Goal: Task Accomplishment & Management: Understand process/instructions

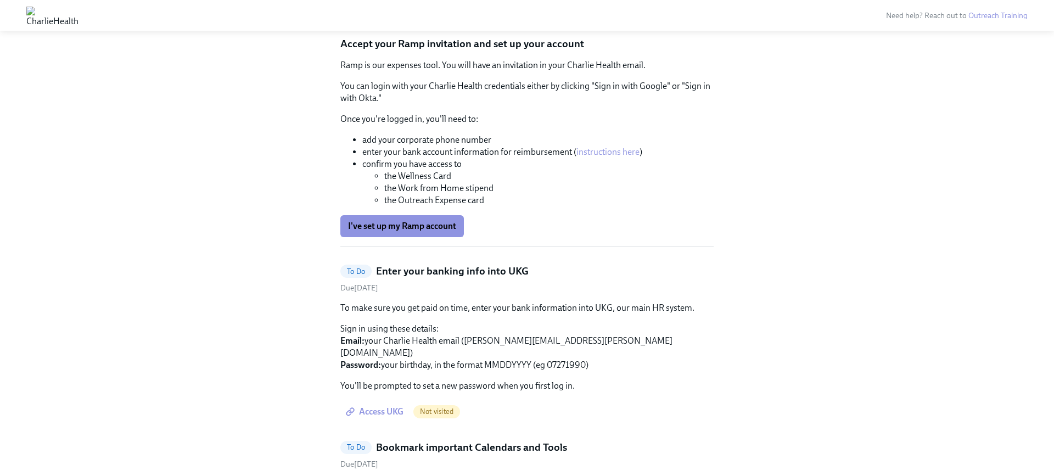
scroll to position [1252, 0]
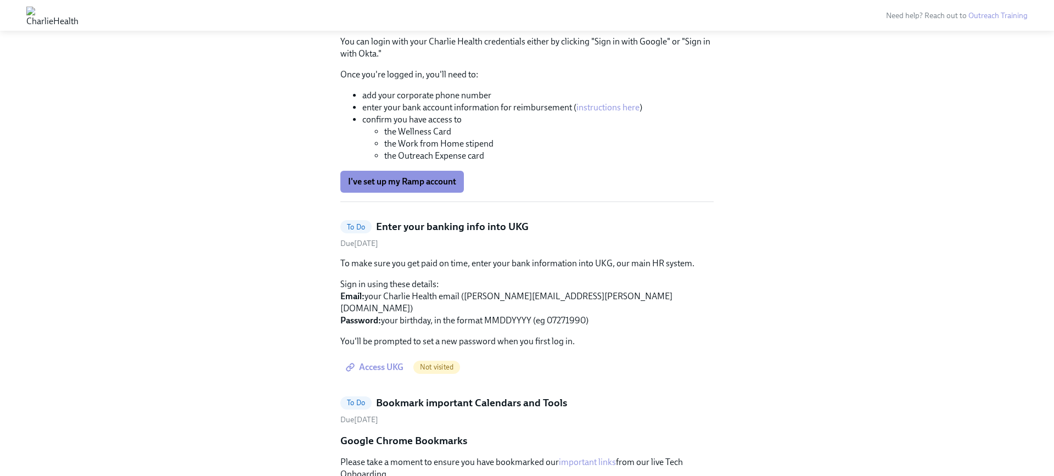
scroll to position [1296, 0]
click at [619, 111] on link "instructions here" at bounding box center [607, 106] width 63 height 10
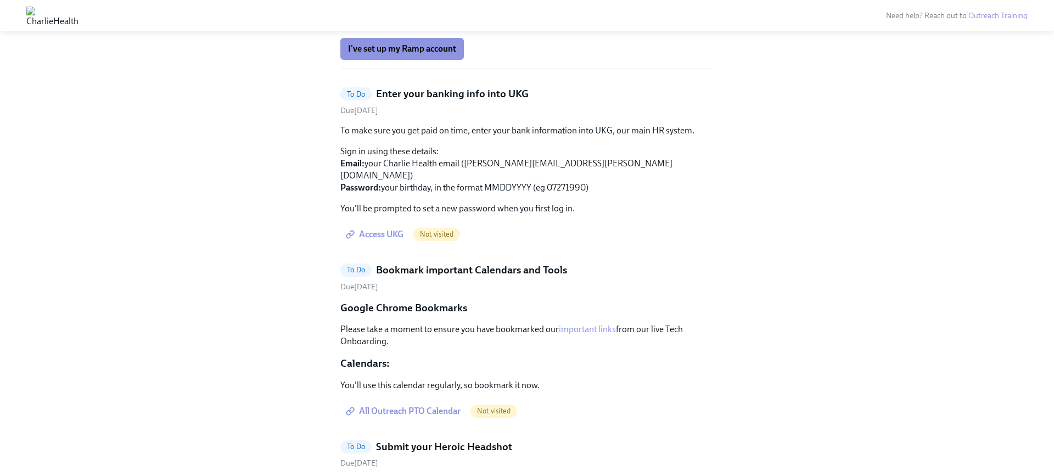
scroll to position [1449, 0]
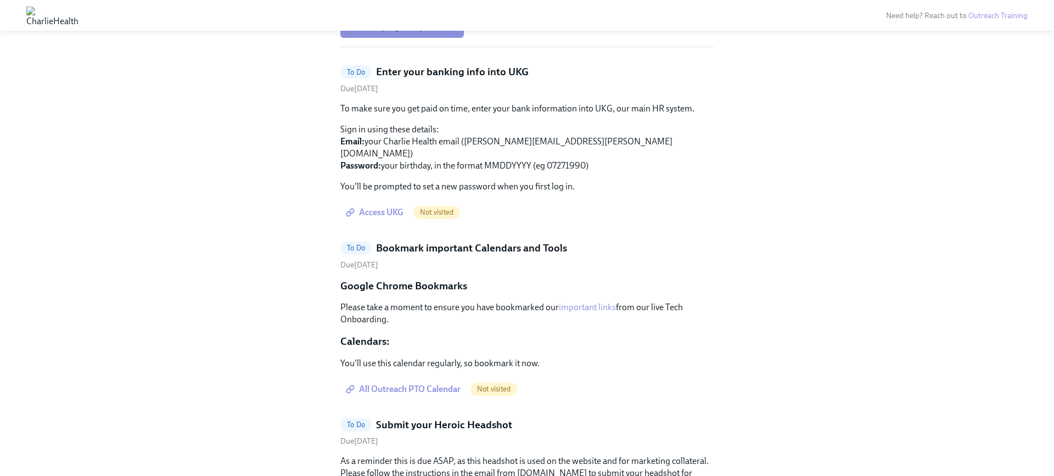
click at [372, 218] on span "Access UKG" at bounding box center [375, 212] width 55 height 11
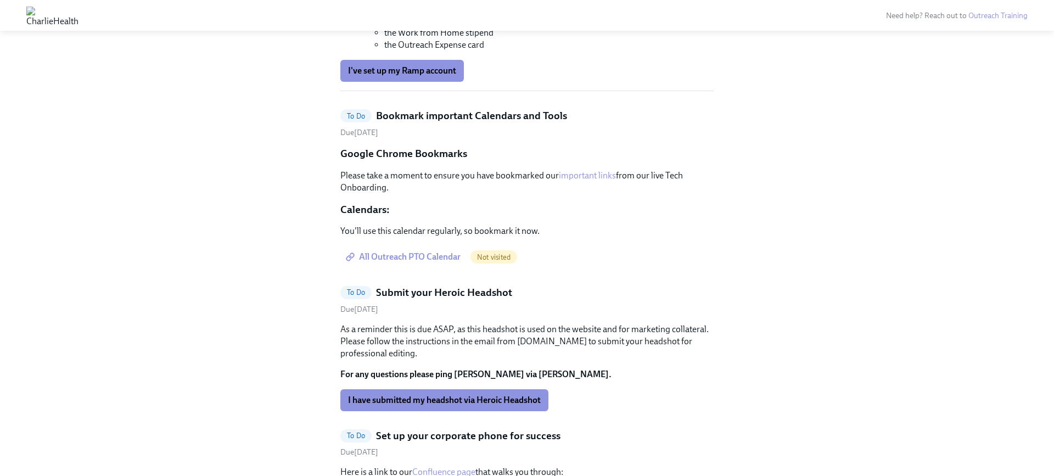
scroll to position [1383, 0]
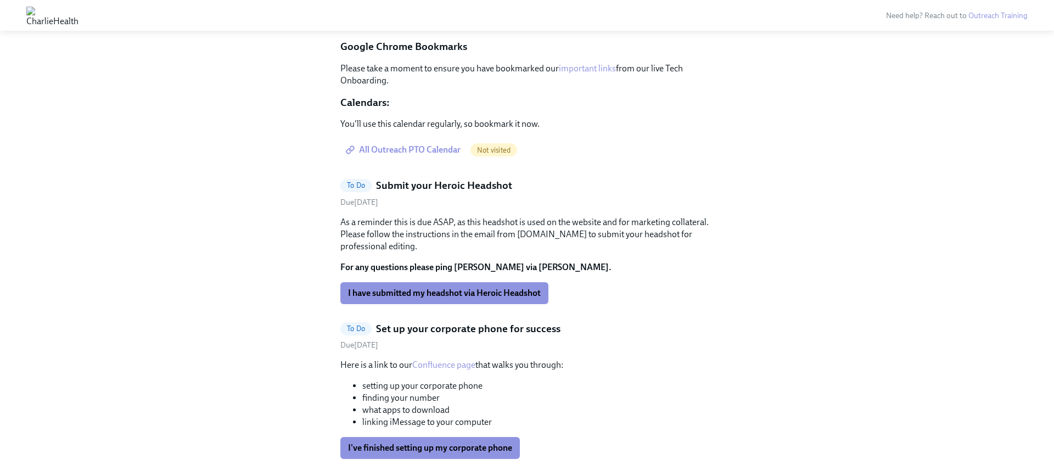
scroll to position [1515, 0]
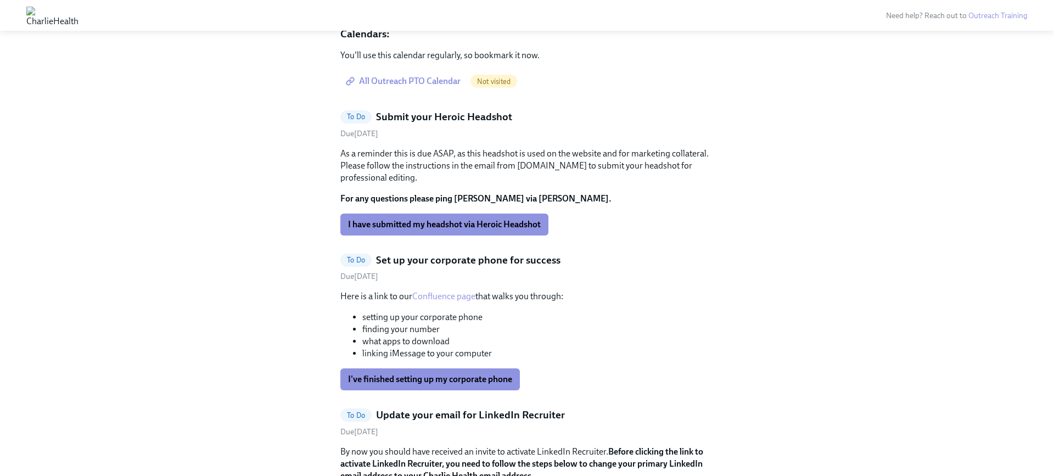
scroll to position [1603, 0]
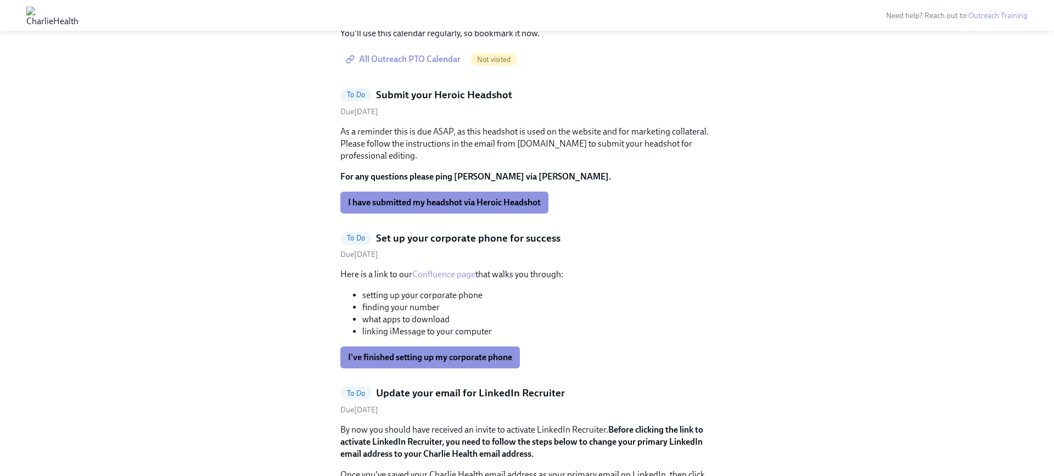
click at [302, 116] on div "Hi [PERSON_NAME]! This is your personal task list for Clinical Outreach onboard…" at bounding box center [526, 438] width 1001 height 3968
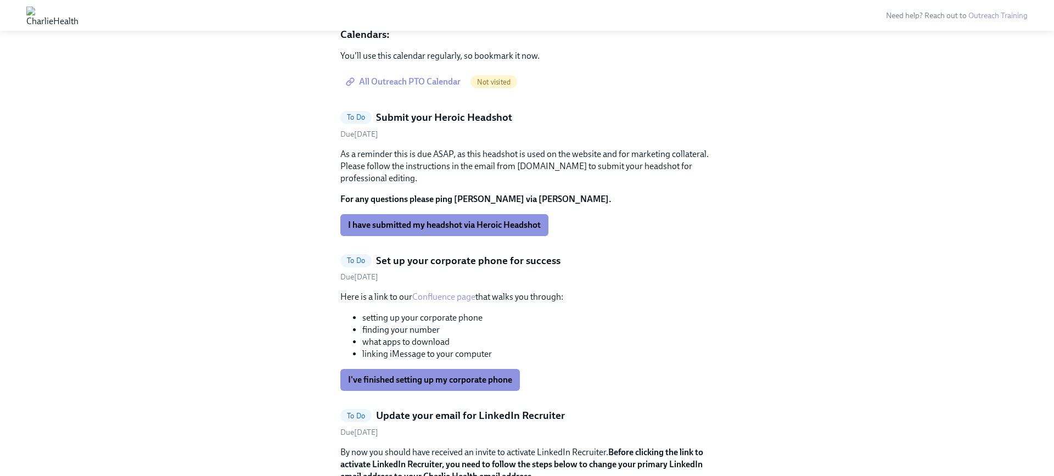
scroll to position [1581, 0]
click at [294, 149] on div "Hi [PERSON_NAME]! This is your personal task list for Clinical Outreach onboard…" at bounding box center [526, 460] width 1001 height 3968
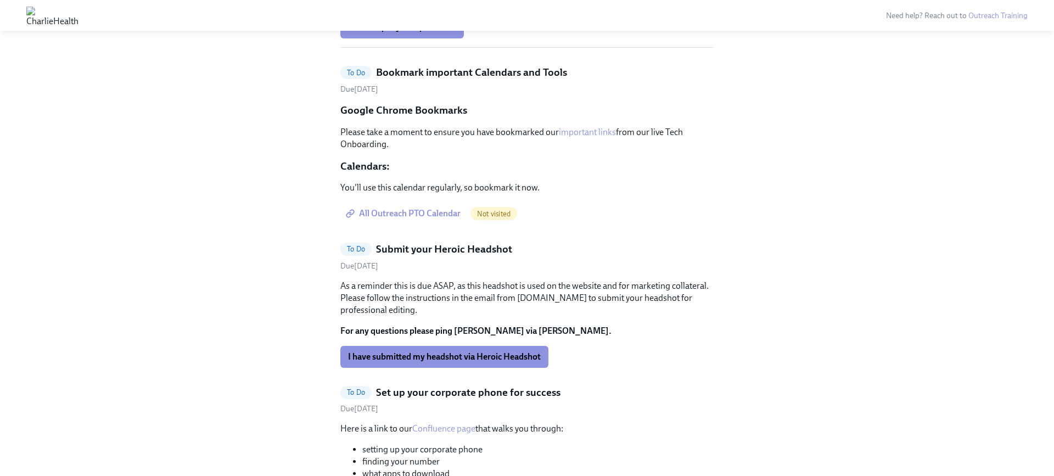
scroll to position [1427, 0]
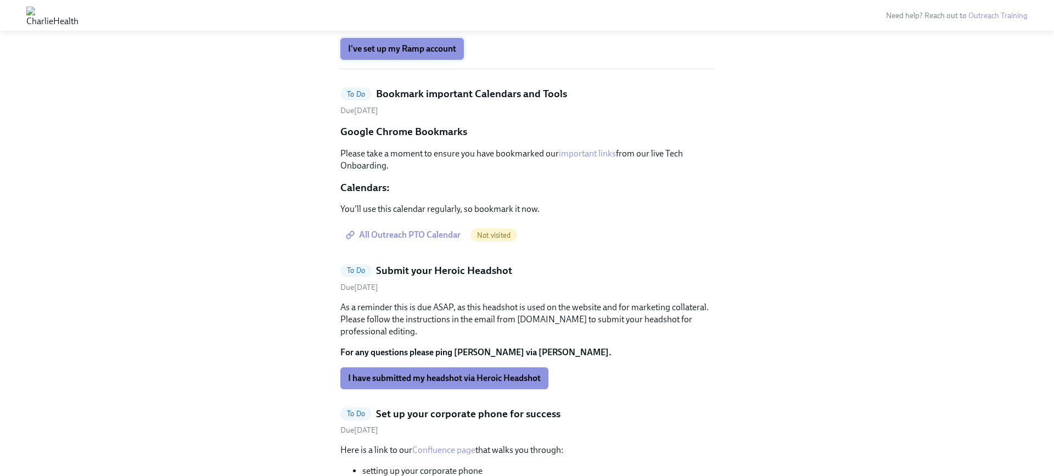
click at [369, 60] on button "I've set up my Ramp account" at bounding box center [402, 49] width 124 height 22
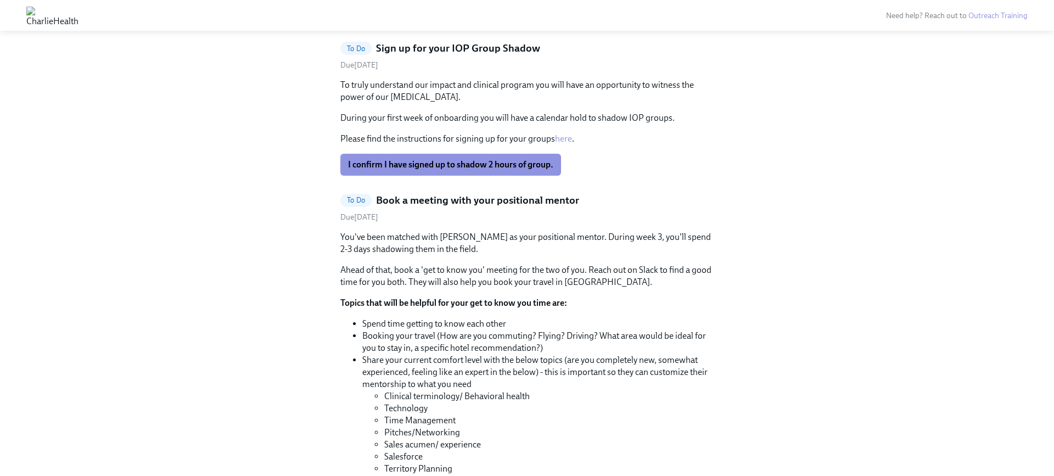
scroll to position [674, 0]
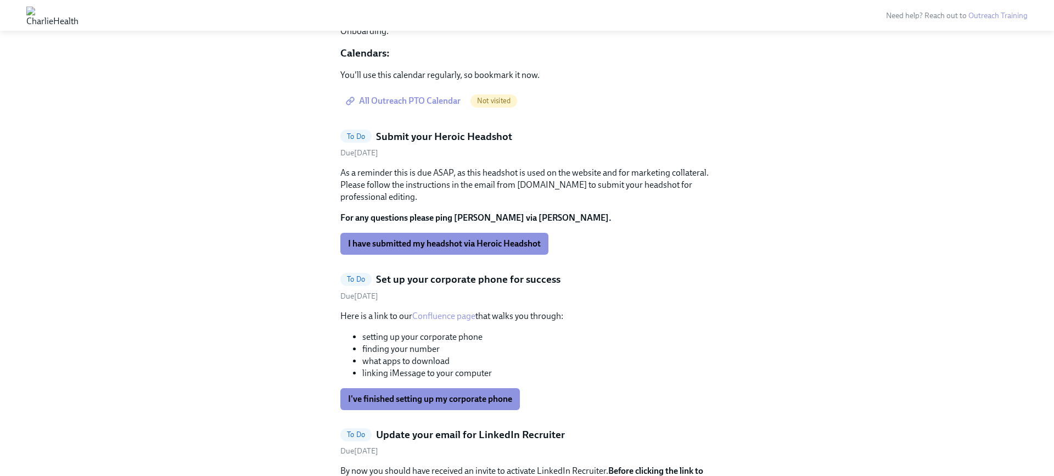
scroll to position [827, 0]
